Goal: Task Accomplishment & Management: Use online tool/utility

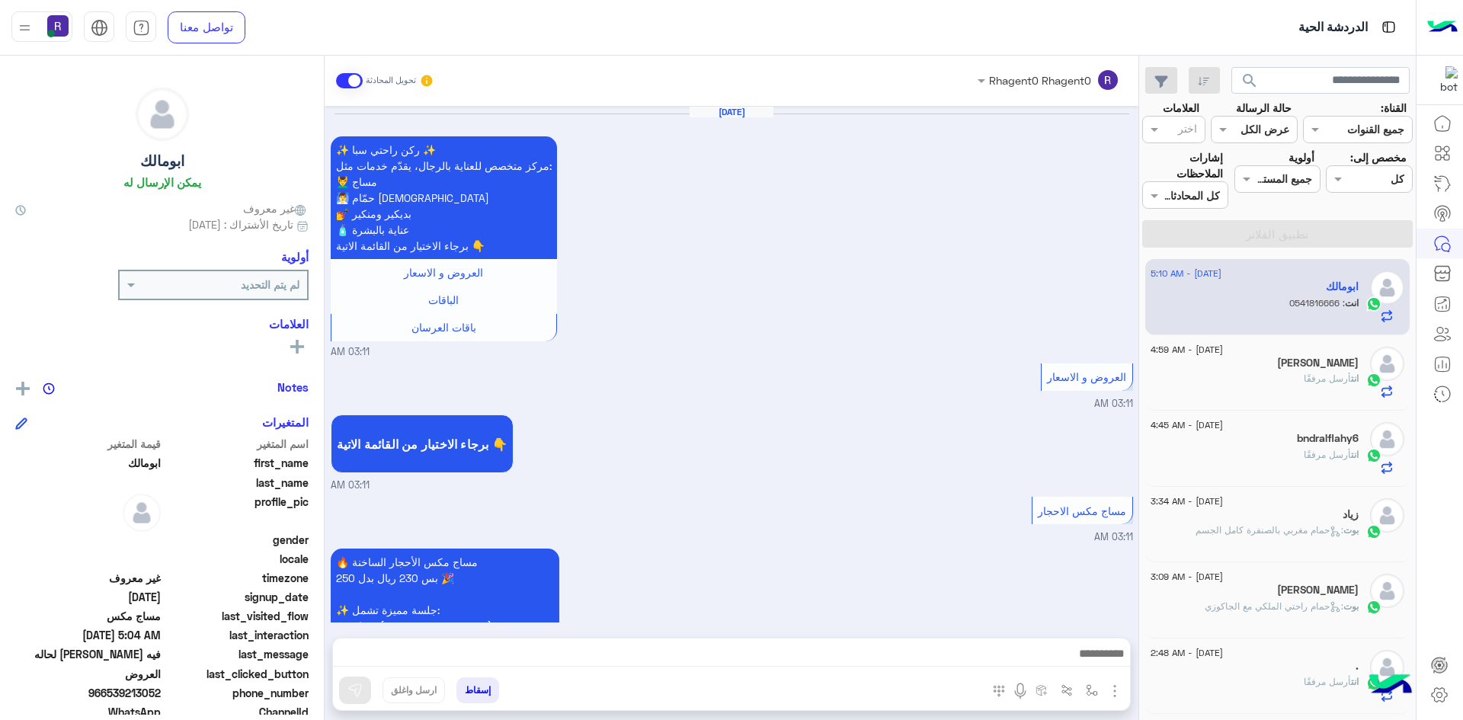
scroll to position [2582, 0]
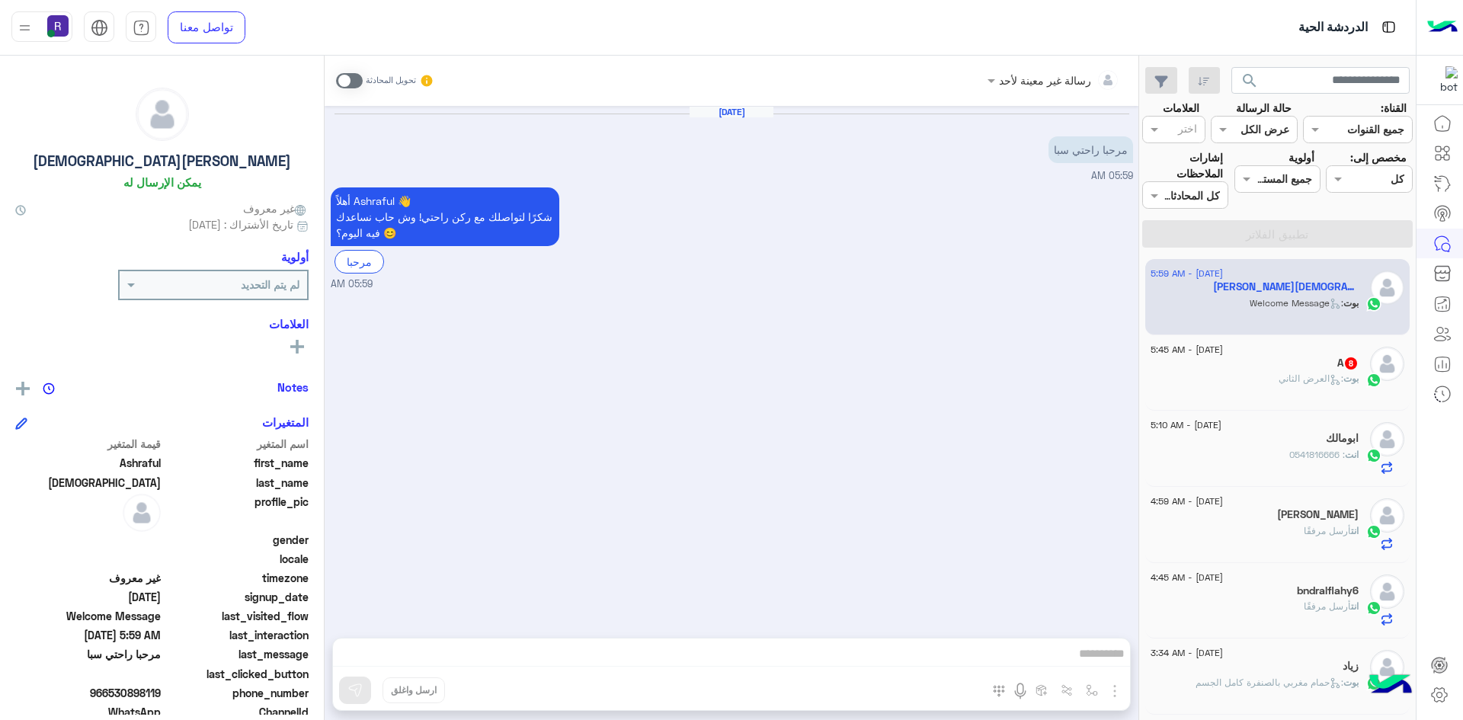
click at [1336, 392] on div "بوت : العرض الثاني" at bounding box center [1254, 385] width 208 height 27
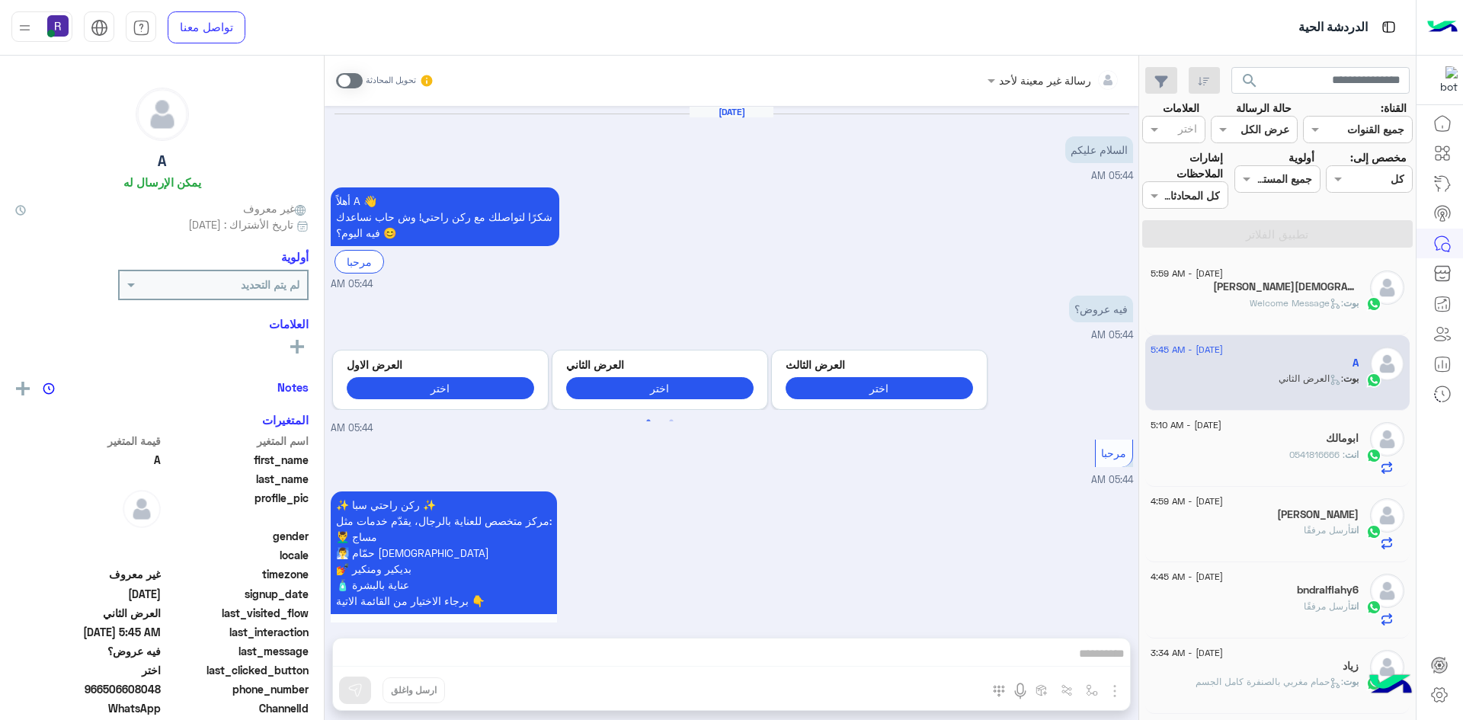
scroll to position [1884, 0]
